Goal: Book appointment/travel/reservation

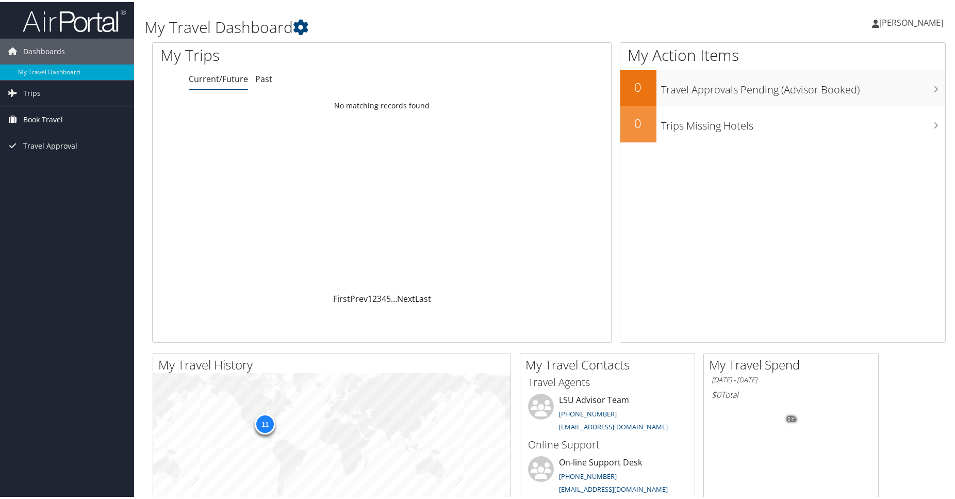
click at [28, 115] on span "Book Travel" at bounding box center [43, 118] width 40 height 26
click at [47, 151] on link "Book/Manage Online Trips" at bounding box center [67, 153] width 134 height 15
